Goal: Information Seeking & Learning: Check status

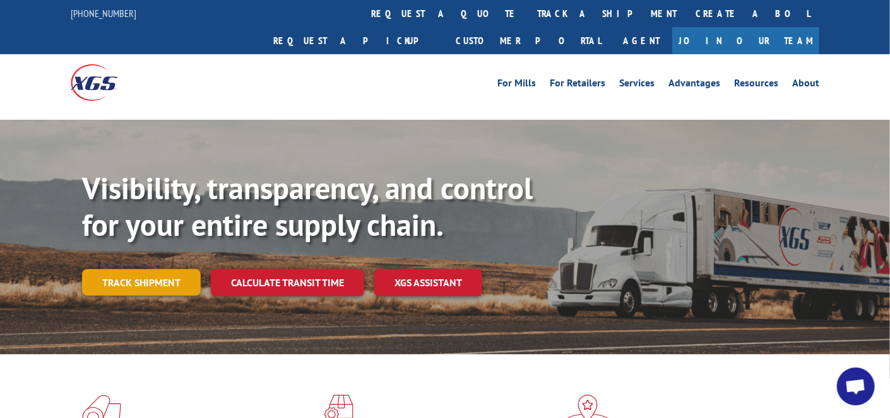
click at [150, 269] on link "Track shipment" at bounding box center [141, 282] width 119 height 27
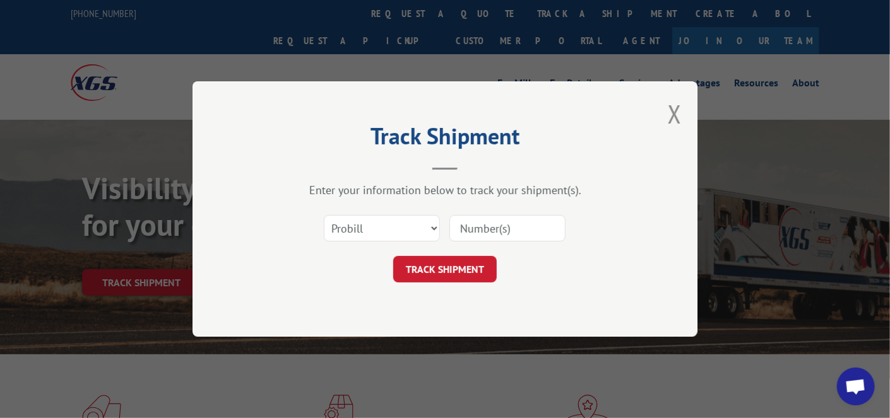
click at [522, 235] on input at bounding box center [507, 228] width 116 height 27
paste input "17674416"
type input "17674416"
click at [476, 268] on button "TRACK SHIPMENT" at bounding box center [444, 269] width 103 height 27
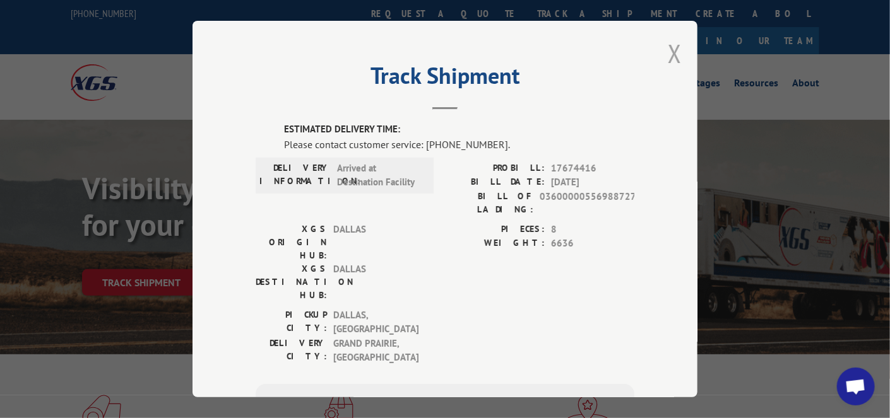
click at [673, 52] on button "Close modal" at bounding box center [675, 53] width 14 height 33
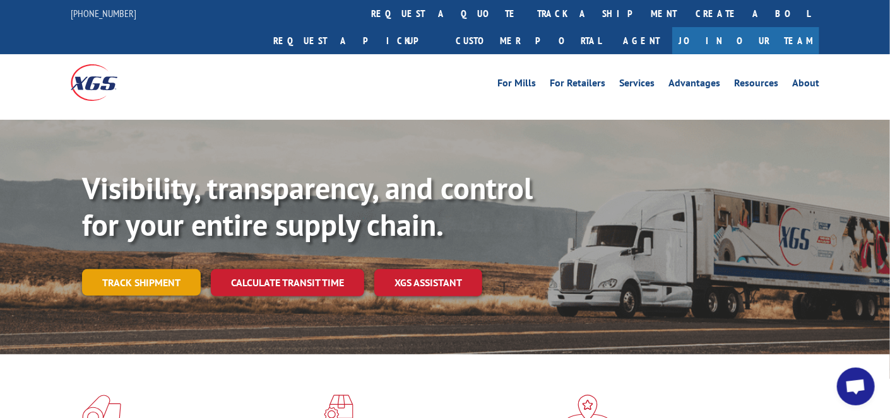
click at [129, 269] on link "Track shipment" at bounding box center [141, 282] width 119 height 27
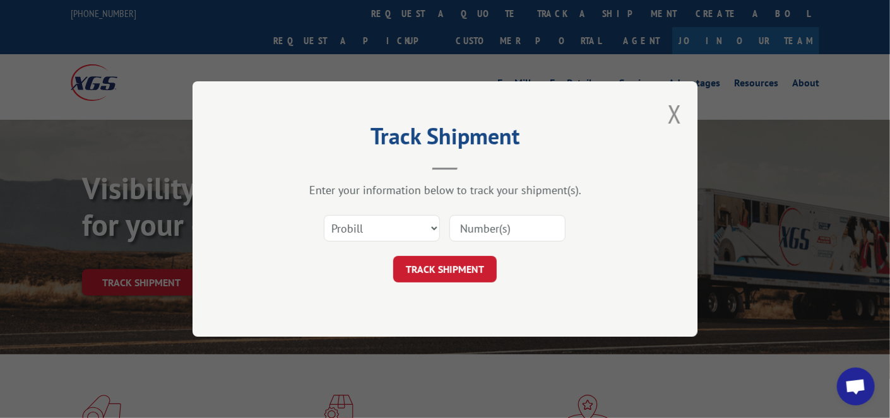
click at [493, 230] on input at bounding box center [507, 228] width 116 height 27
paste input "17487783"
type input "17487783"
click at [474, 276] on button "TRACK SHIPMENT" at bounding box center [444, 269] width 103 height 27
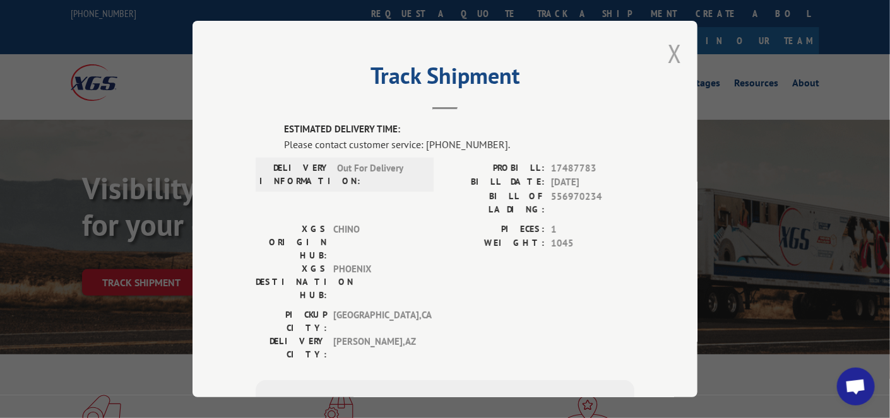
click at [675, 50] on button "Close modal" at bounding box center [675, 53] width 14 height 33
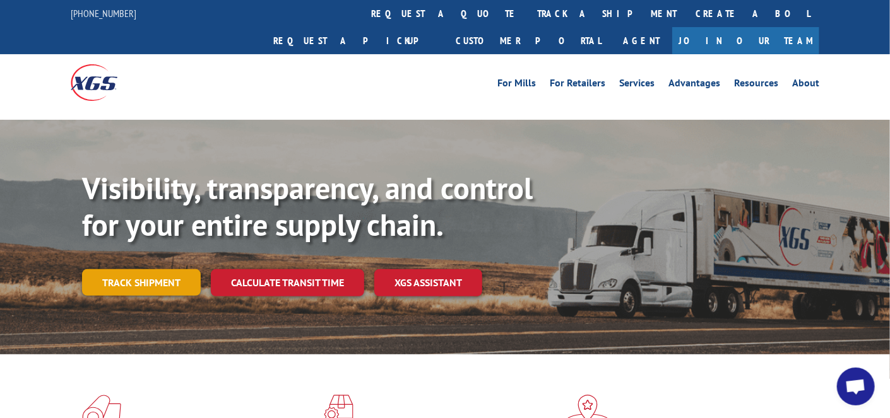
click at [138, 269] on link "Track shipment" at bounding box center [141, 282] width 119 height 27
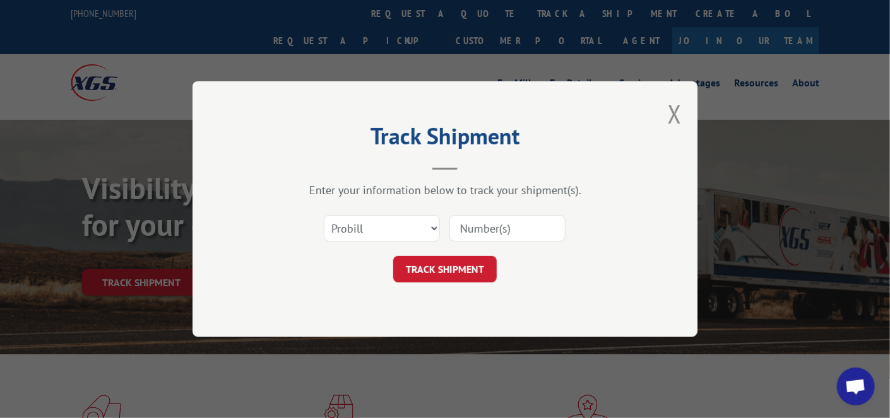
click at [529, 225] on input at bounding box center [507, 228] width 116 height 27
type input "17489189"
click at [457, 270] on button "TRACK SHIPMENT" at bounding box center [444, 269] width 103 height 27
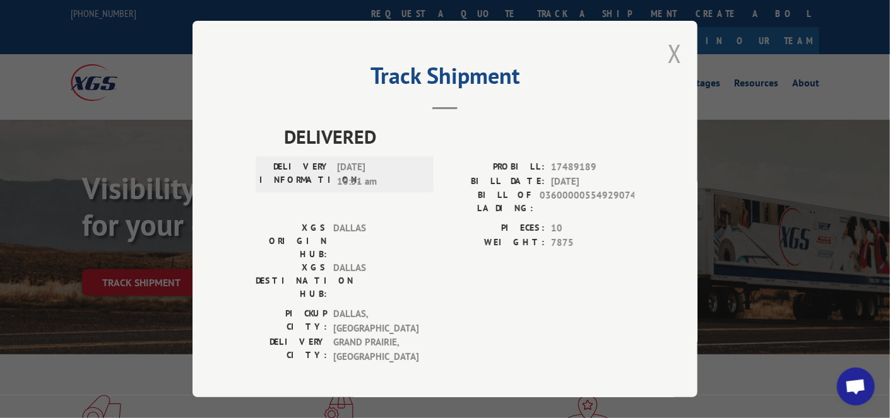
click at [676, 66] on button "Close modal" at bounding box center [675, 53] width 14 height 33
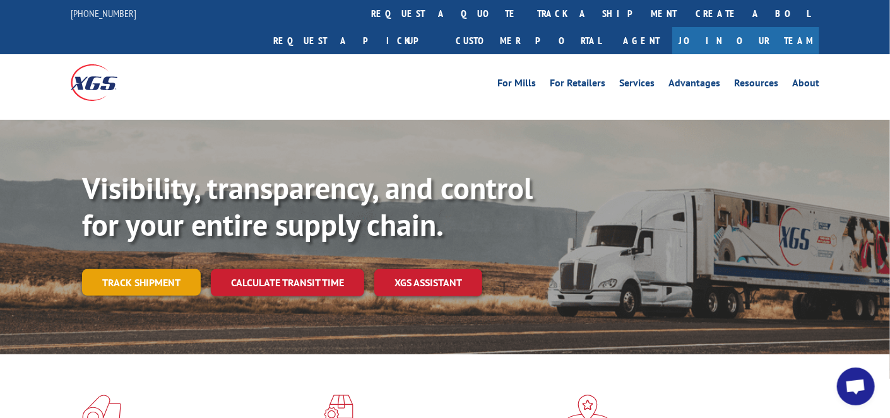
click at [141, 269] on link "Track shipment" at bounding box center [141, 282] width 119 height 27
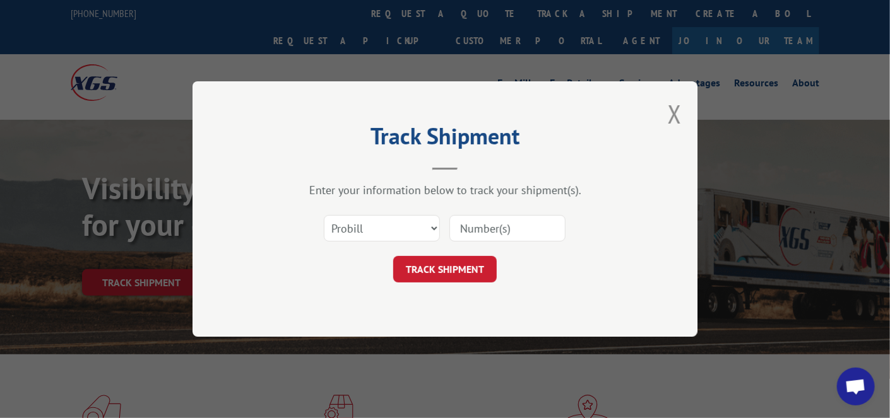
click at [552, 227] on input at bounding box center [507, 228] width 116 height 27
paste input "17487783"
type input "17487783"
click at [442, 271] on button "TRACK SHIPMENT" at bounding box center [444, 269] width 103 height 27
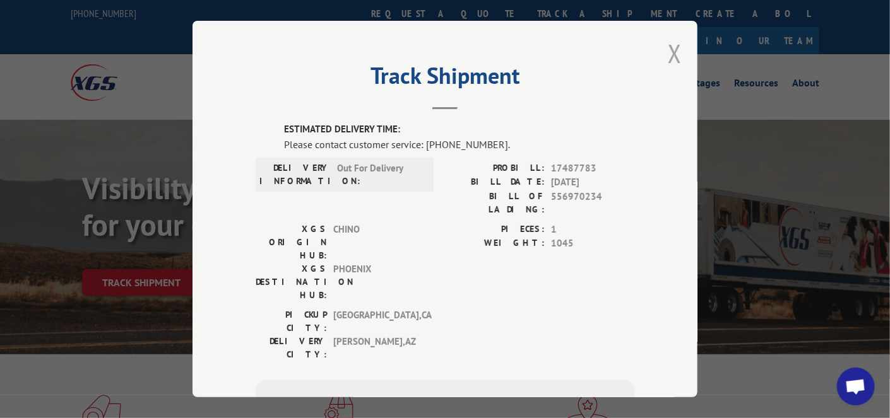
click at [675, 55] on button "Close modal" at bounding box center [675, 53] width 14 height 33
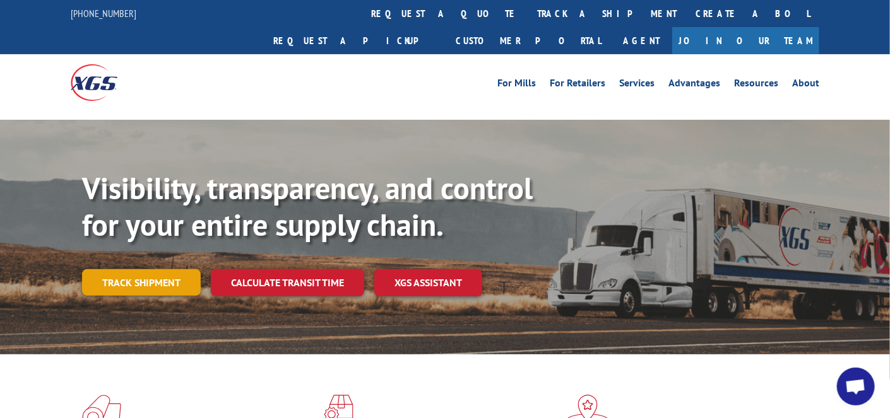
click at [139, 269] on link "Track shipment" at bounding box center [141, 282] width 119 height 27
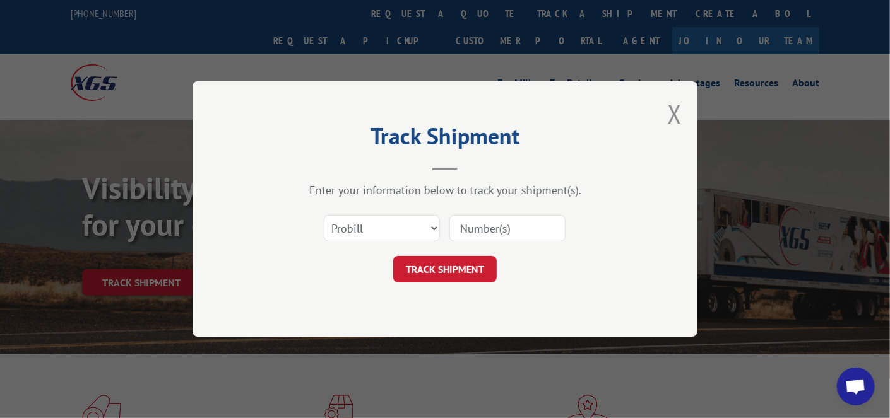
click at [487, 226] on input at bounding box center [507, 228] width 116 height 27
type input "17674416"
click at [451, 270] on button "TRACK SHIPMENT" at bounding box center [444, 269] width 103 height 27
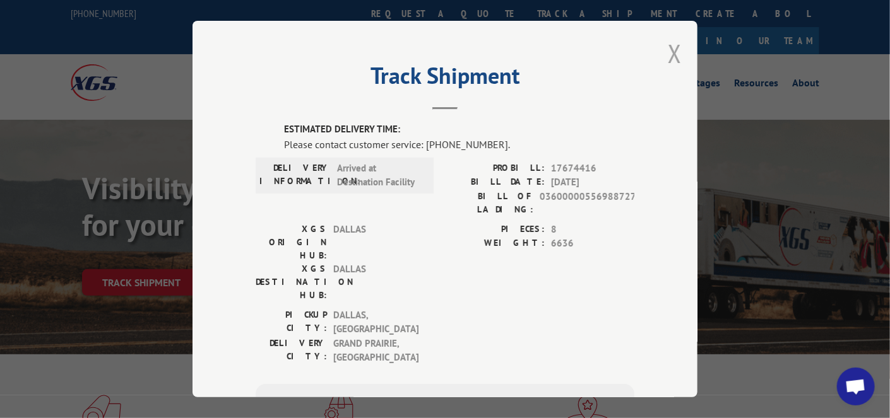
click at [671, 53] on button "Close modal" at bounding box center [675, 53] width 14 height 33
